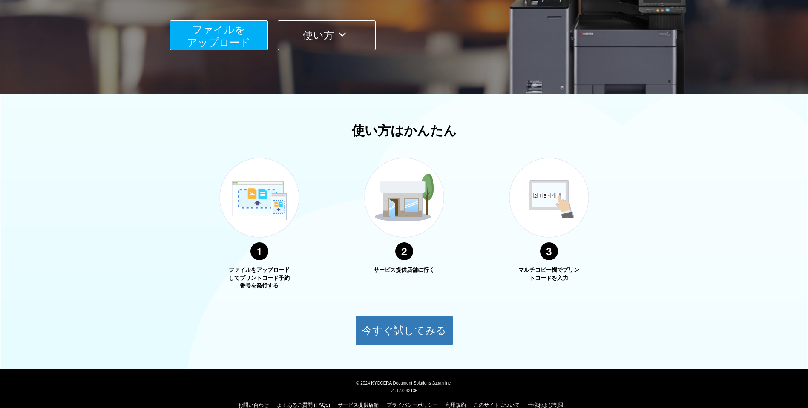
scroll to position [184, 0]
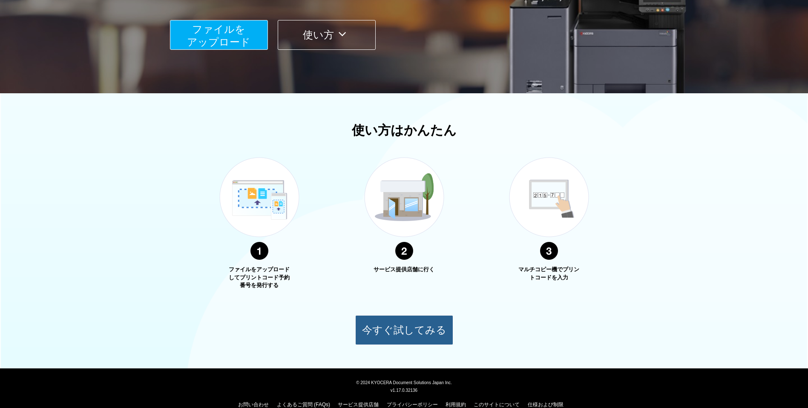
click at [391, 321] on button "今すぐ試してみる" at bounding box center [404, 330] width 98 height 30
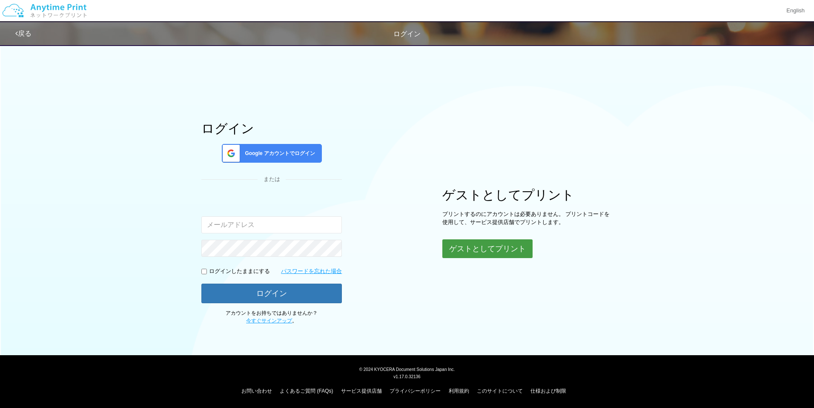
click at [482, 250] on button "ゲストとしてプリント" at bounding box center [487, 248] width 90 height 19
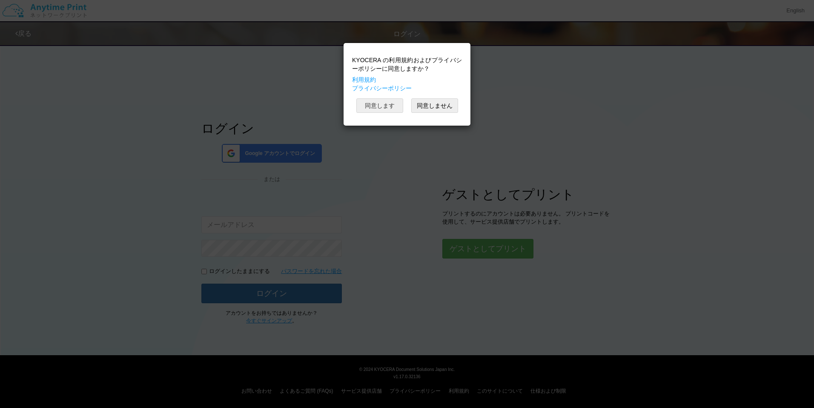
click at [376, 109] on button "同意します" at bounding box center [379, 105] width 47 height 14
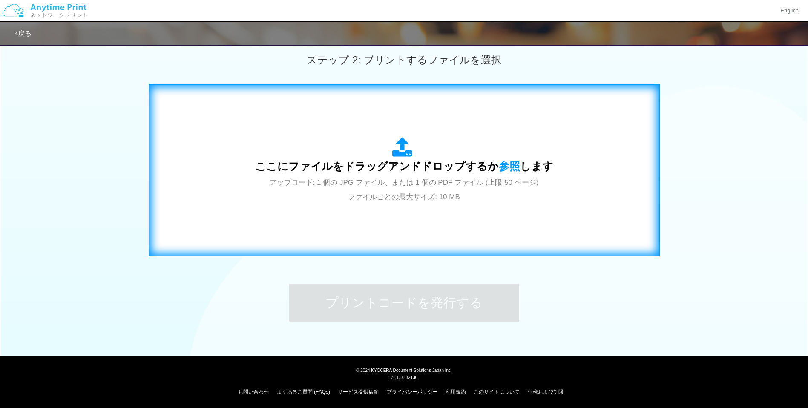
scroll to position [240, 0]
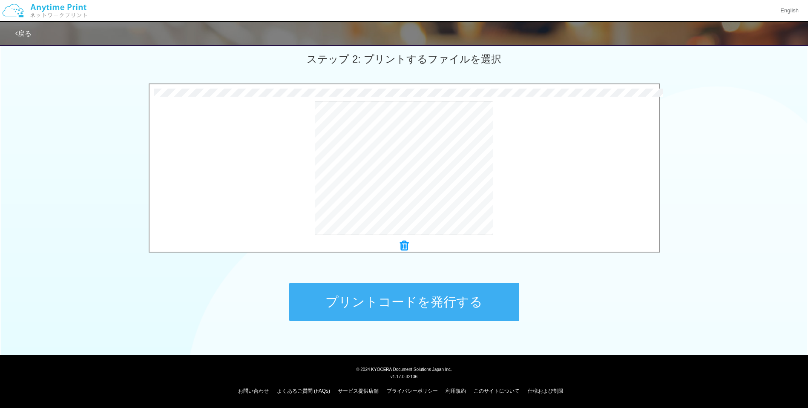
click at [408, 301] on button "プリントコードを発行する" at bounding box center [404, 302] width 230 height 38
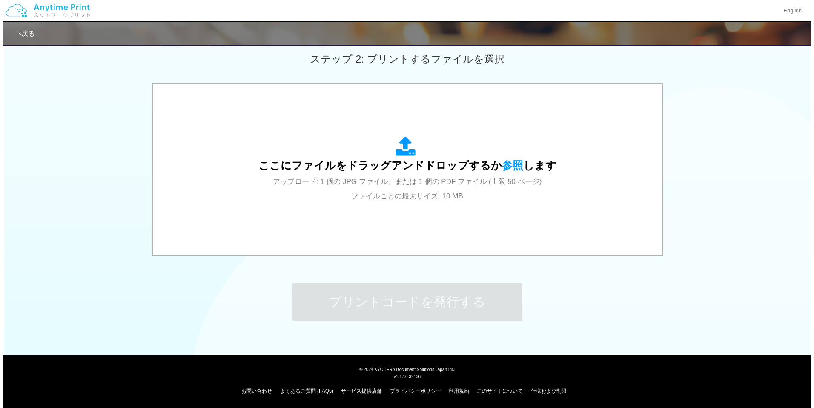
scroll to position [0, 0]
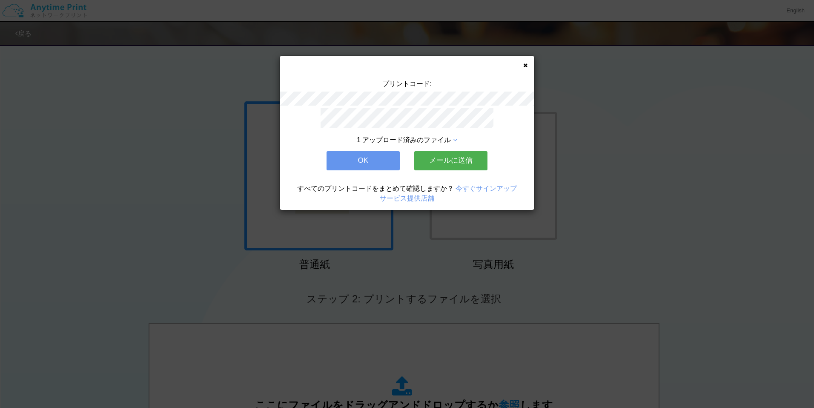
click at [467, 154] on button "メールに送信" at bounding box center [450, 160] width 73 height 19
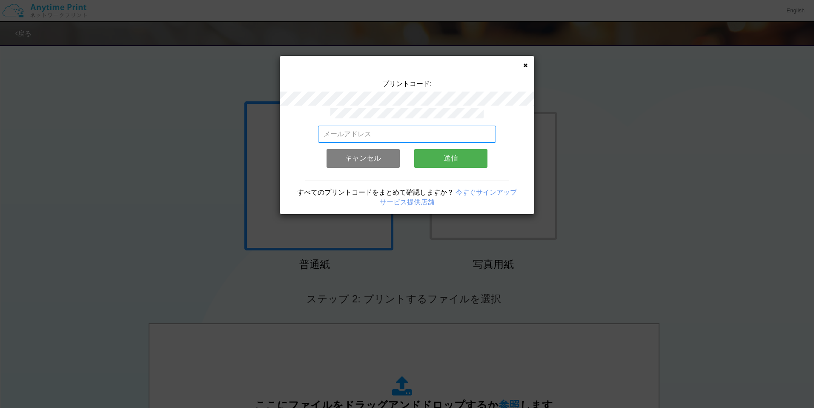
click at [383, 133] on input "email" at bounding box center [407, 134] width 178 height 17
type input "okabe@js-net.co.jp"
click at [451, 156] on button "送信" at bounding box center [450, 158] width 73 height 19
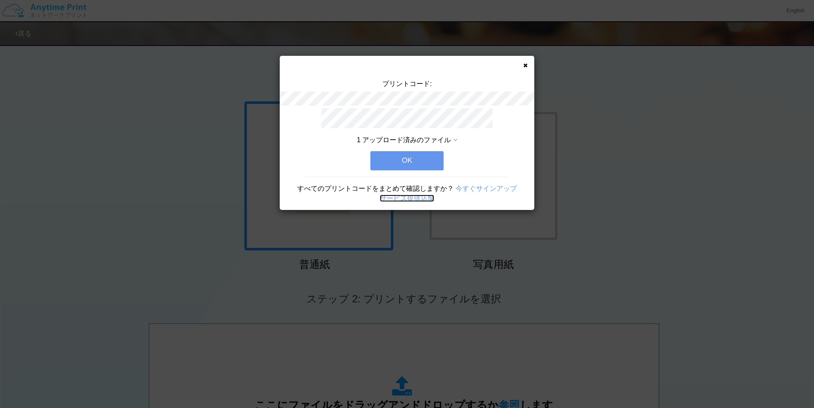
click at [414, 196] on link "サービス提供店舗" at bounding box center [407, 198] width 55 height 7
click at [405, 164] on button "OK" at bounding box center [406, 160] width 73 height 19
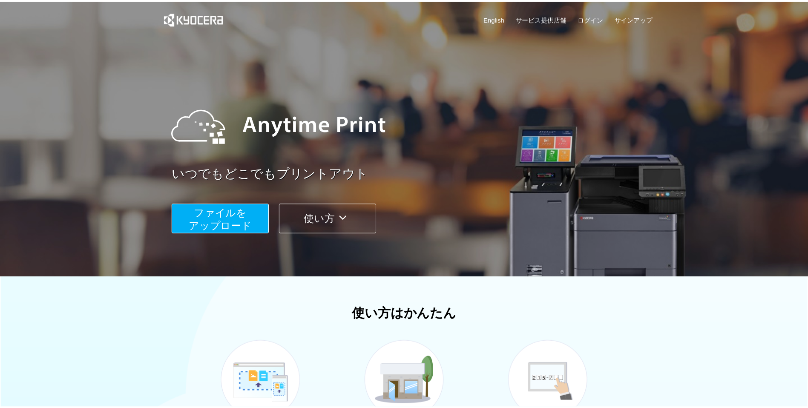
scroll to position [184, 0]
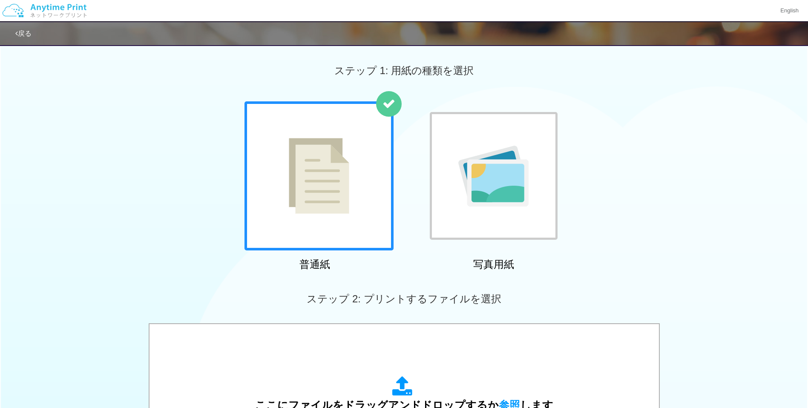
click at [26, 30] on link "戻る" at bounding box center [23, 33] width 16 height 7
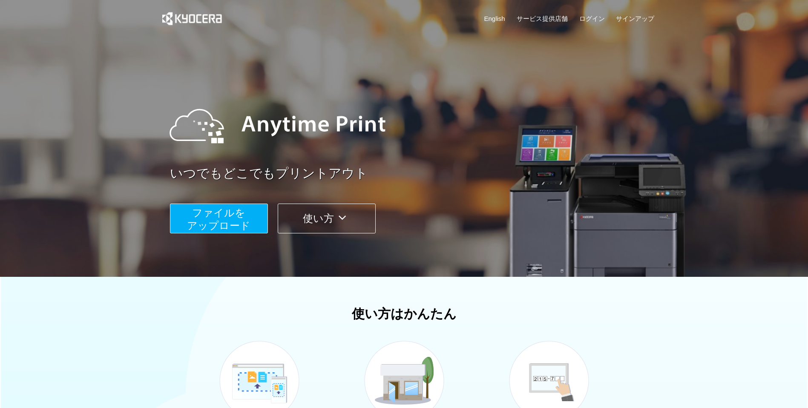
click at [447, 100] on div at bounding box center [410, 126] width 499 height 77
click at [310, 215] on button "使い方" at bounding box center [327, 219] width 98 height 30
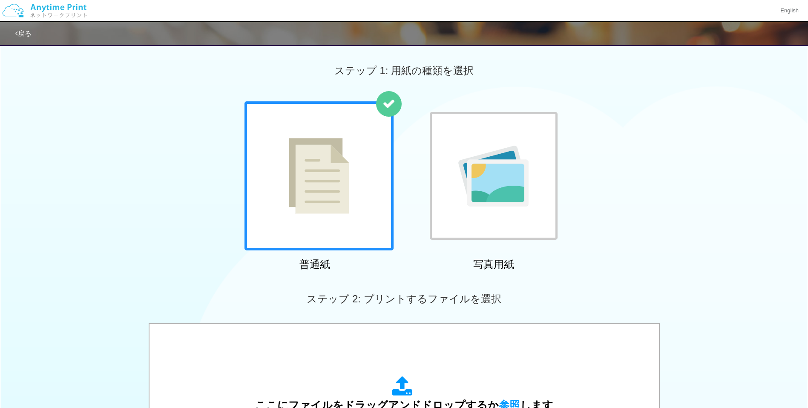
click at [74, 6] on img at bounding box center [44, 11] width 91 height 30
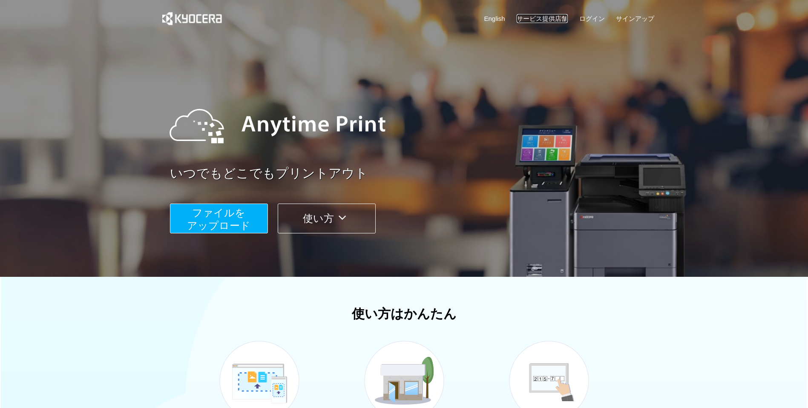
click at [528, 16] on link "サービス提供店舗" at bounding box center [542, 18] width 51 height 9
